Goal: Task Accomplishment & Management: Manage account settings

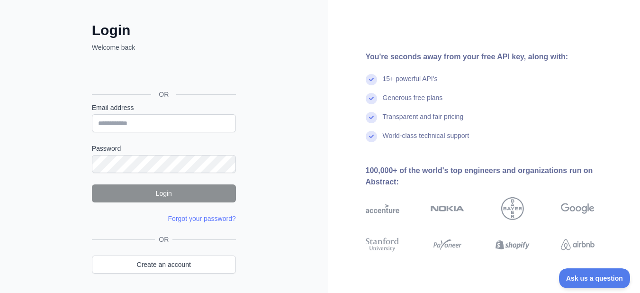
scroll to position [12, 0]
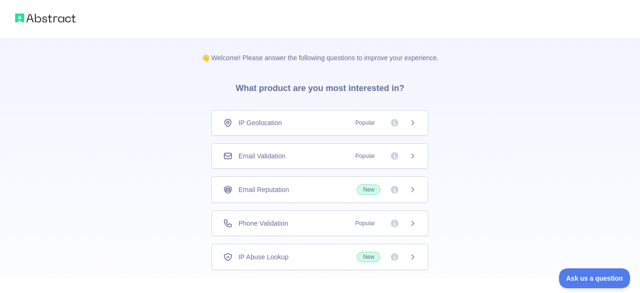
click at [411, 121] on icon at bounding box center [413, 123] width 8 height 8
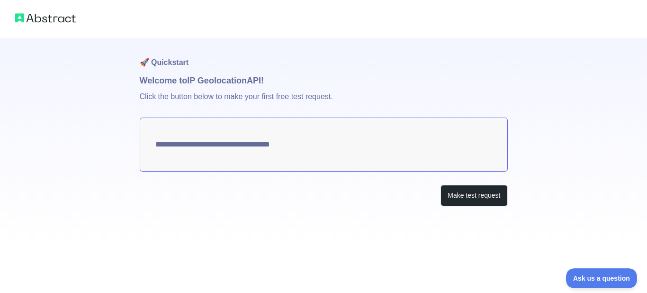
type textarea "**********"
click at [271, 151] on textarea "**********" at bounding box center [324, 145] width 368 height 54
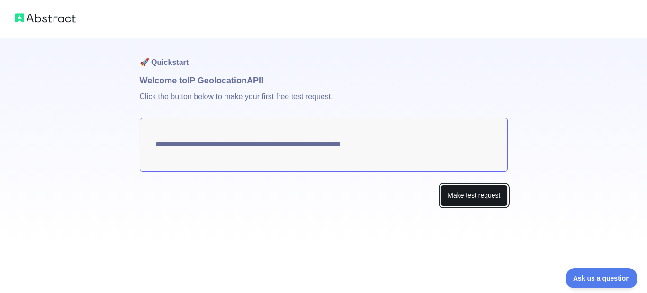
click at [461, 197] on button "Make test request" at bounding box center [474, 195] width 67 height 21
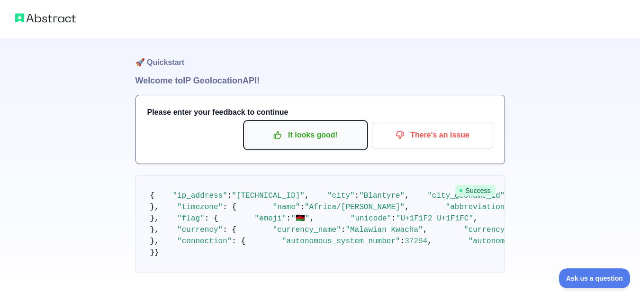
click at [307, 138] on p "It looks good!" at bounding box center [305, 135] width 107 height 16
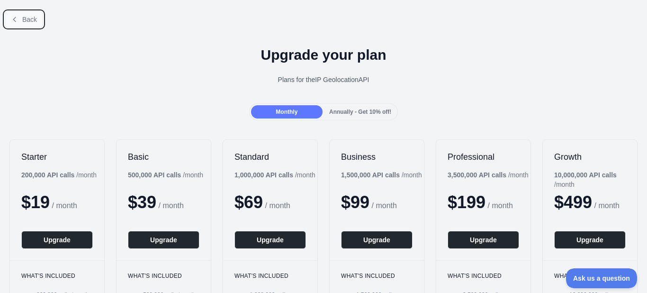
click at [11, 23] on icon at bounding box center [15, 20] width 8 height 8
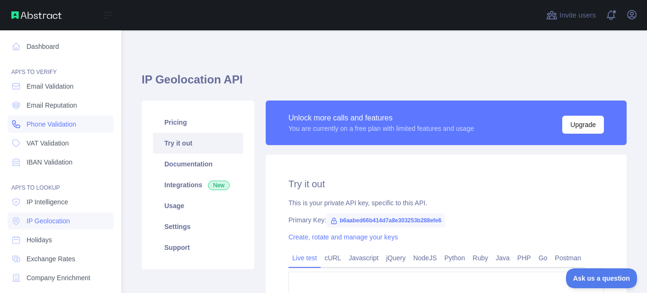
click at [43, 126] on span "Phone Validation" at bounding box center [52, 123] width 50 height 9
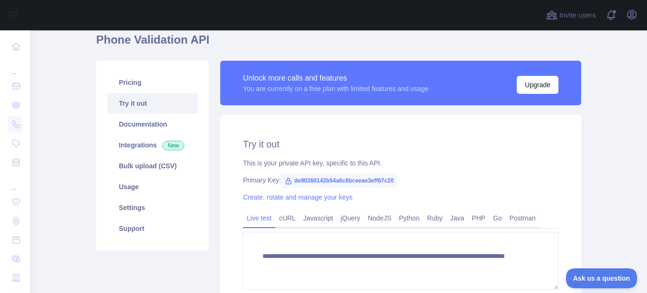
scroll to position [114, 0]
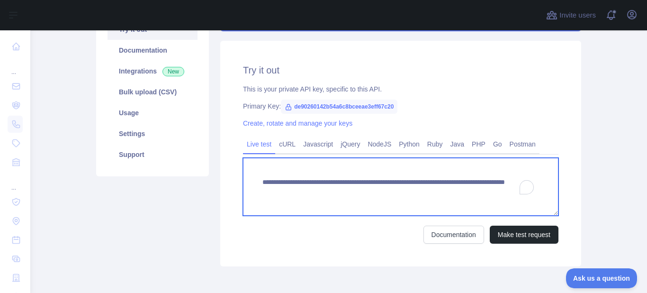
click at [471, 199] on textarea "**********" at bounding box center [401, 187] width 316 height 58
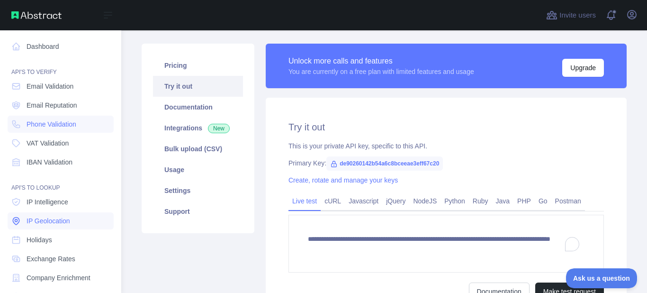
click at [46, 220] on span "IP Geolocation" at bounding box center [49, 220] width 44 height 9
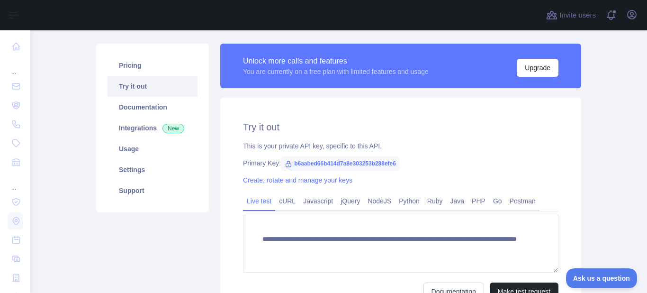
click at [336, 163] on span "b6aabed66b414d7a8e303253b288efe6" at bounding box center [340, 163] width 119 height 14
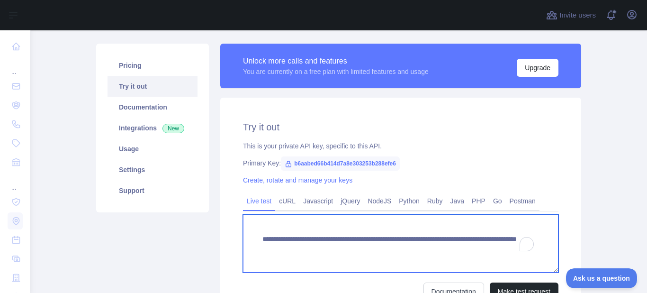
click at [484, 246] on textarea "**********" at bounding box center [401, 244] width 316 height 58
click at [490, 251] on textarea "**********" at bounding box center [401, 244] width 316 height 58
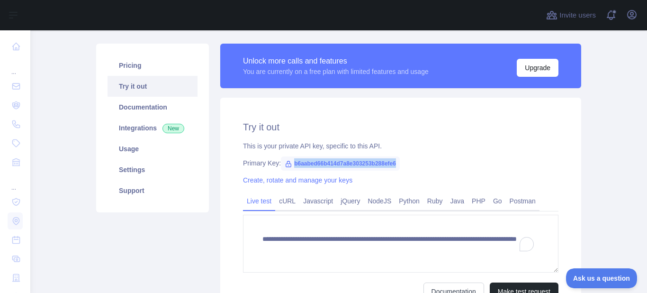
drag, startPoint x: 394, startPoint y: 163, endPoint x: 289, endPoint y: 159, distance: 105.3
click at [289, 159] on span "b6aabed66b414d7a8e303253b288efe6" at bounding box center [340, 163] width 119 height 14
copy span "b6aabed66b414d7a8e303253b288efe6"
click at [633, 18] on icon "button" at bounding box center [632, 14] width 11 height 11
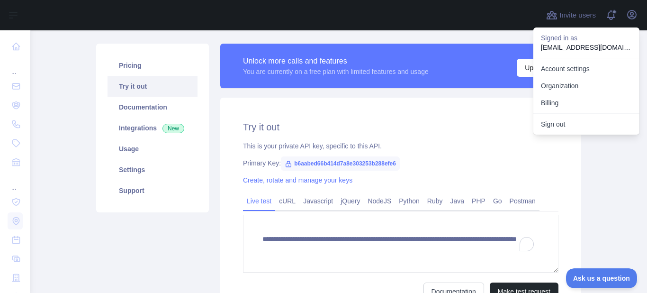
click at [583, 49] on p "[EMAIL_ADDRESS][DOMAIN_NAME]" at bounding box center [586, 47] width 91 height 9
click at [560, 39] on p "Signed in as" at bounding box center [586, 37] width 91 height 9
click at [559, 83] on link "Organization" at bounding box center [587, 85] width 106 height 17
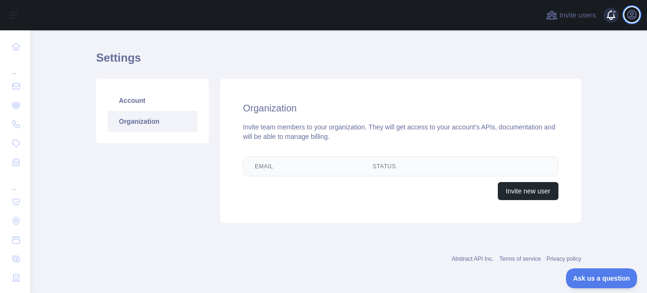
scroll to position [47, 0]
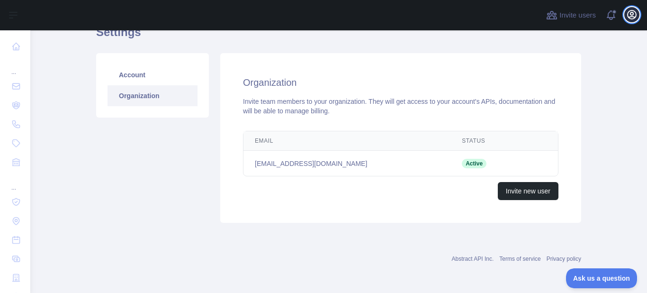
click at [628, 14] on button "Open user menu" at bounding box center [632, 14] width 15 height 15
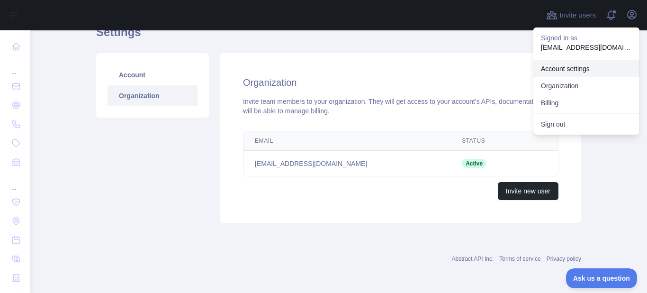
click at [591, 69] on link "Account settings" at bounding box center [587, 68] width 106 height 17
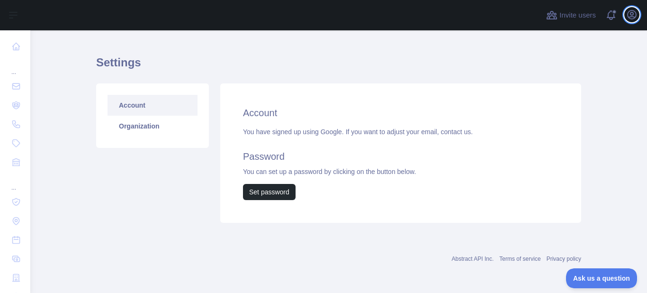
scroll to position [17, 0]
click at [148, 102] on link "Account" at bounding box center [153, 105] width 90 height 21
click at [141, 103] on link "Account" at bounding box center [153, 105] width 90 height 21
click at [321, 130] on div "You have signed up using Google. If you want to adjust your email, contact us. …" at bounding box center [401, 163] width 316 height 73
click at [131, 130] on link "Organization" at bounding box center [153, 126] width 90 height 21
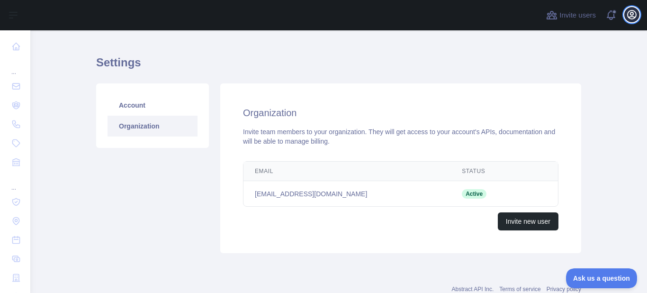
click at [629, 15] on icon "button" at bounding box center [632, 14] width 9 height 9
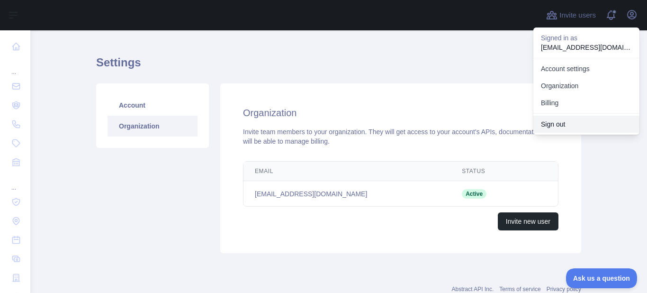
click at [552, 122] on button "Sign out" at bounding box center [587, 124] width 106 height 17
